Goal: Task Accomplishment & Management: Manage account settings

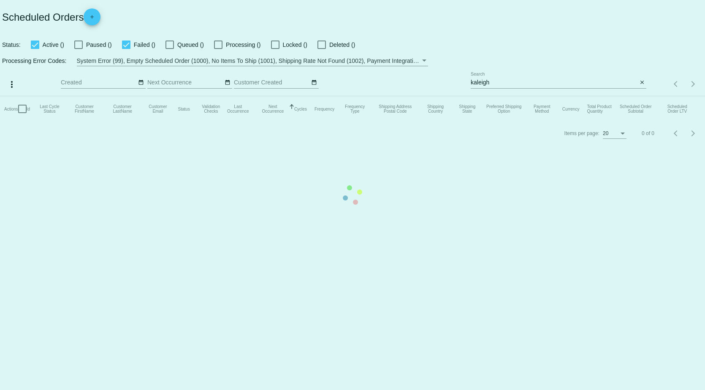
click at [500, 96] on mat-table "Actions Id Last Cycle Status Customer FirstName Customer LastName Customer Emai…" at bounding box center [352, 108] width 705 height 25
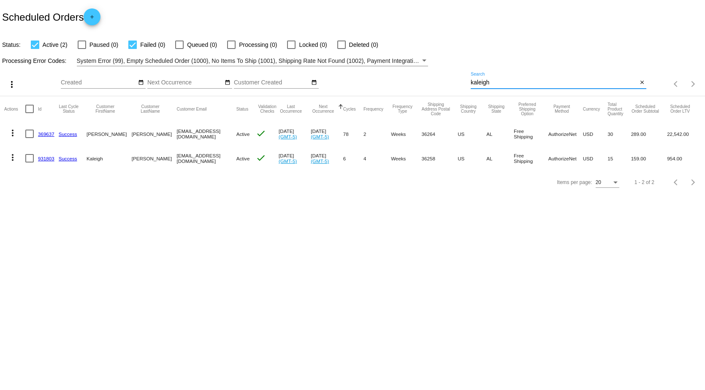
drag, startPoint x: 496, startPoint y: 83, endPoint x: 367, endPoint y: 94, distance: 129.3
click at [371, 89] on div "more_vert Sep Jan Feb Mar [DATE]" at bounding box center [352, 81] width 705 height 30
type input "[PERSON_NAME]"
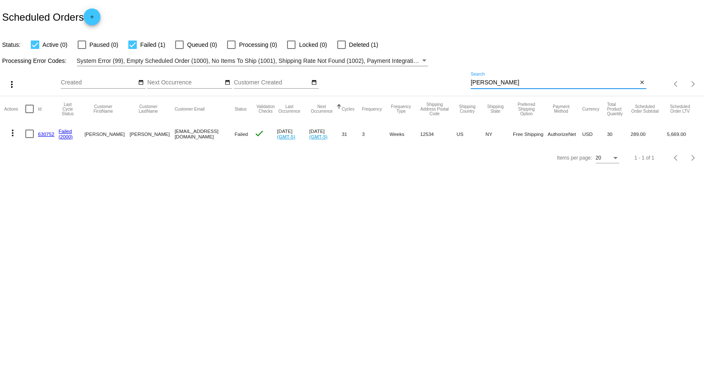
click at [47, 134] on link "630752" at bounding box center [46, 133] width 16 height 5
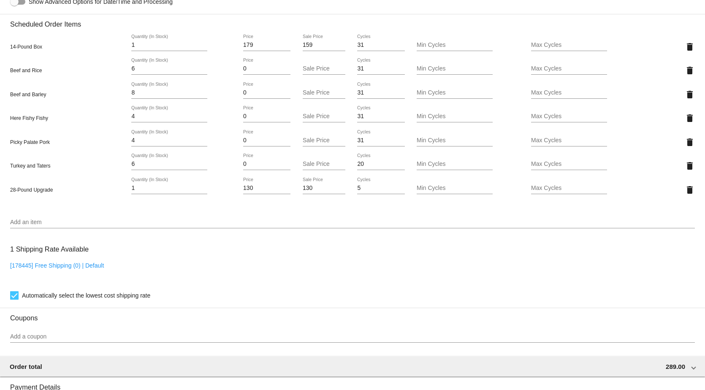
scroll to position [547, 0]
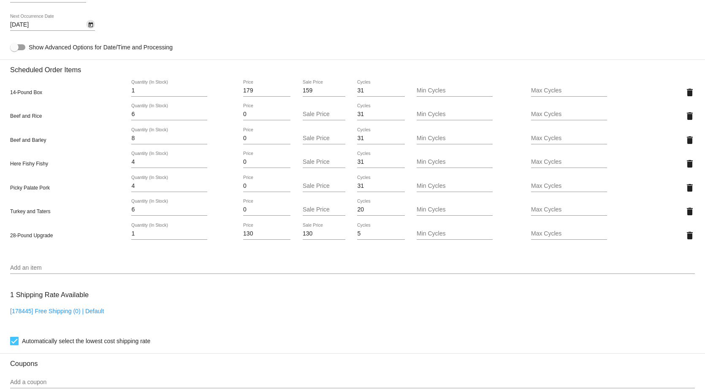
click at [91, 27] on icon "Open calendar" at bounding box center [90, 24] width 5 height 5
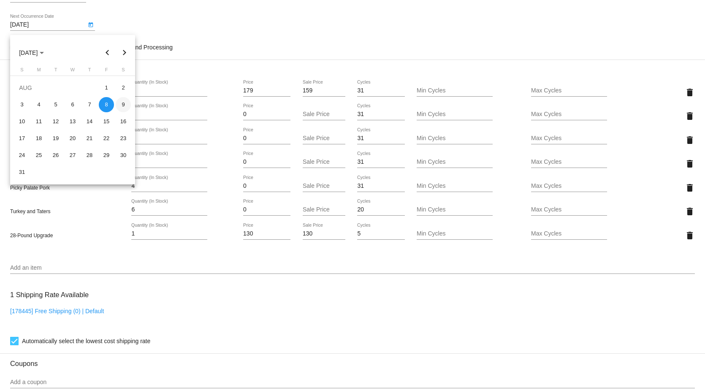
click at [125, 103] on div "9" at bounding box center [123, 104] width 15 height 15
type input "[DATE]"
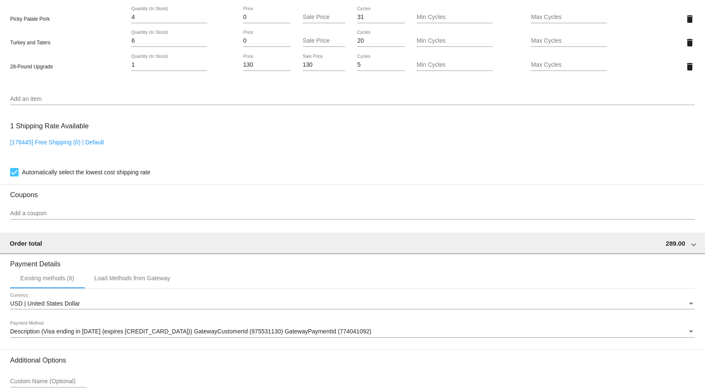
scroll to position [801, 0]
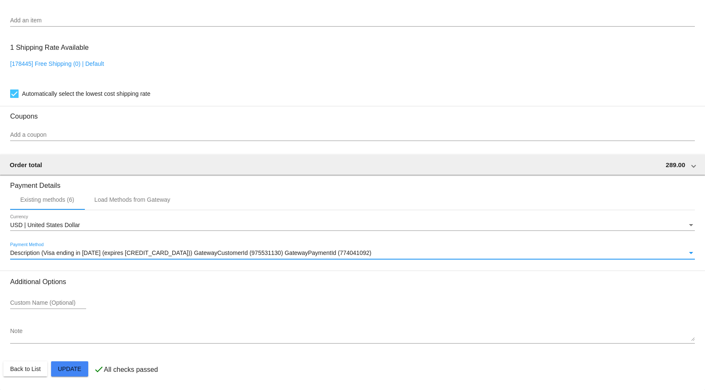
click at [147, 251] on span "Description (Visa ending in [DATE] (expires [CREDIT_CARD_DATA])) GatewayCustome…" at bounding box center [191, 253] width 362 height 7
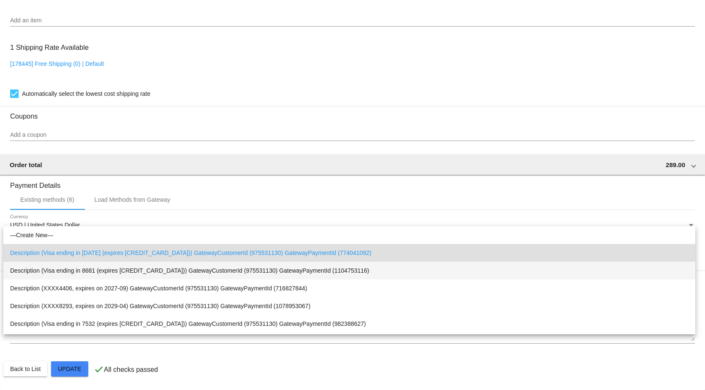
click at [144, 272] on span "Description (Visa ending in 8681 (expires [CREDIT_CARD_DATA])) GatewayCustomerI…" at bounding box center [349, 271] width 679 height 18
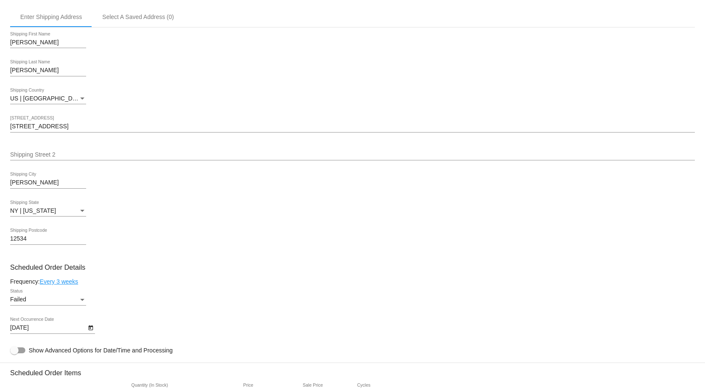
scroll to position [209, 0]
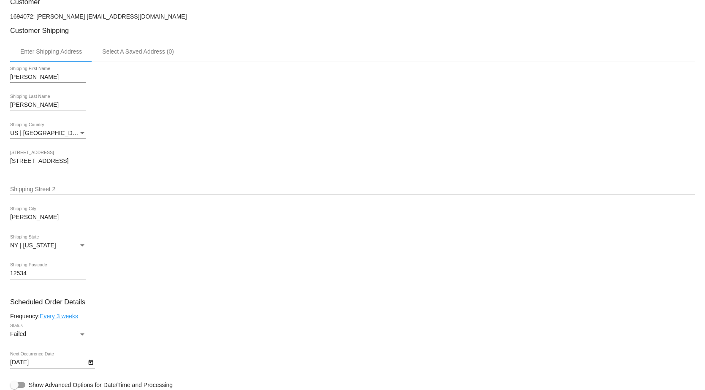
click at [54, 338] on div "Failed" at bounding box center [44, 334] width 68 height 7
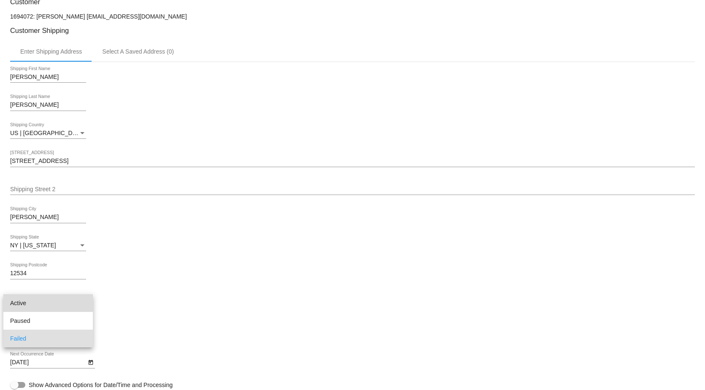
click at [45, 300] on span "Active" at bounding box center [48, 303] width 76 height 18
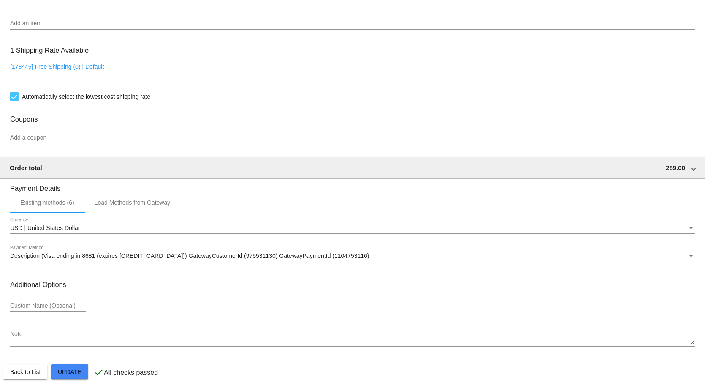
scroll to position [801, 0]
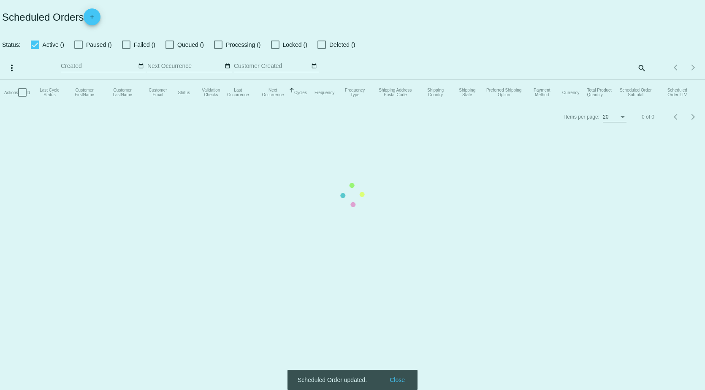
checkbox input "true"
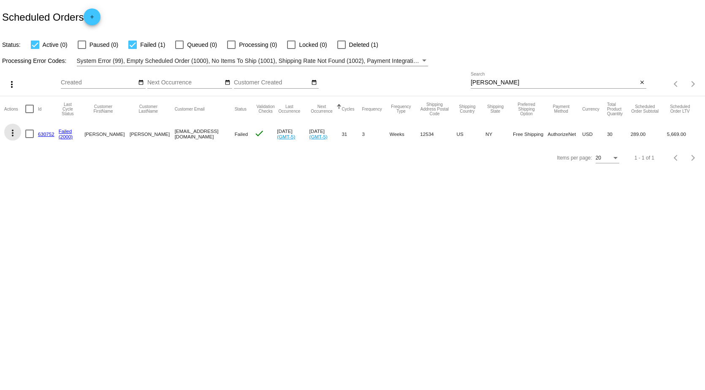
click at [9, 135] on mat-icon "more_vert" at bounding box center [13, 133] width 10 height 10
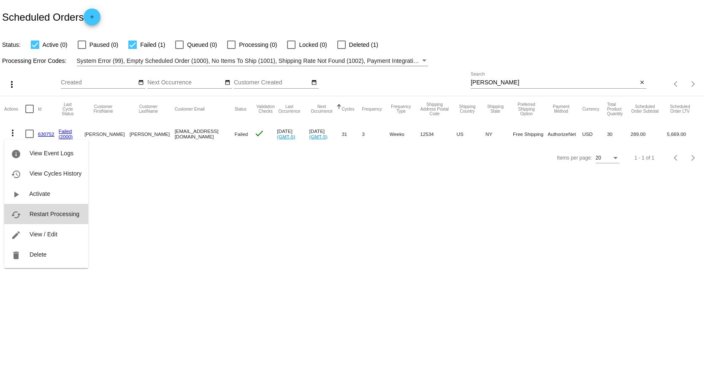
click at [56, 215] on span "Restart Processing" at bounding box center [55, 214] width 50 height 7
